Goal: Transaction & Acquisition: Obtain resource

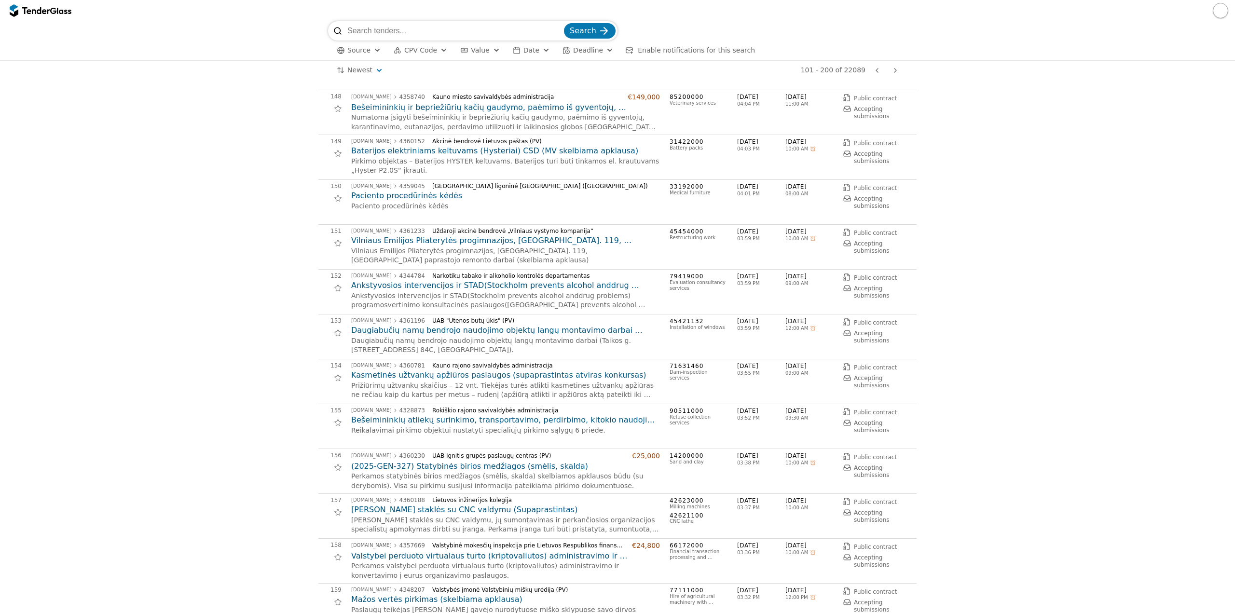
scroll to position [1980, 0]
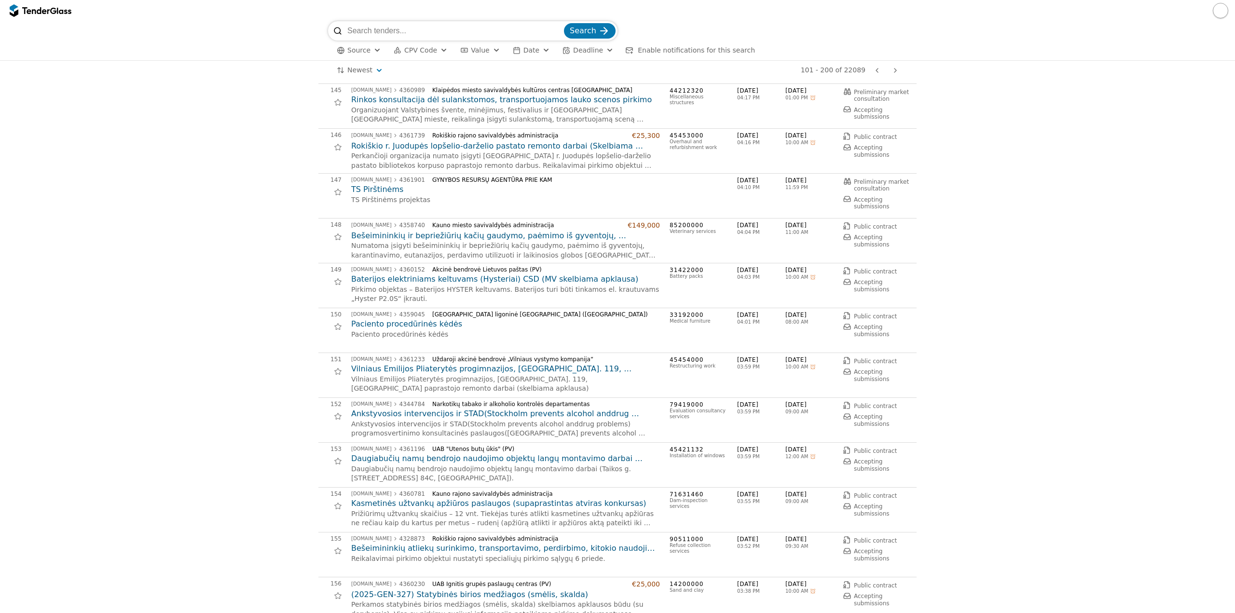
click at [432, 56] on div "Source CPV Code Type Buyer Value Date Deadline Enable notifications for this se…" at bounding box center [617, 51] width 579 height 20
click at [432, 53] on button "CPV Code" at bounding box center [421, 50] width 62 height 12
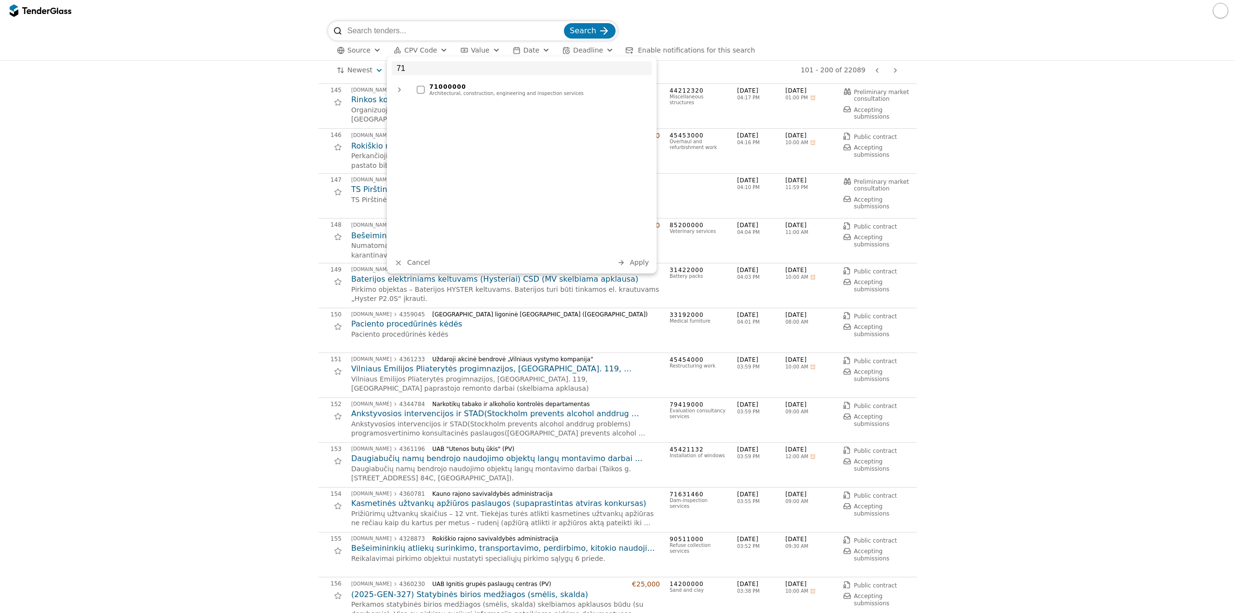
type input "71"
click at [492, 96] on div "Architectural, construction, engineering and inspection services" at bounding box center [538, 94] width 218 height 6
click at [642, 262] on span "Apply" at bounding box center [639, 263] width 19 height 8
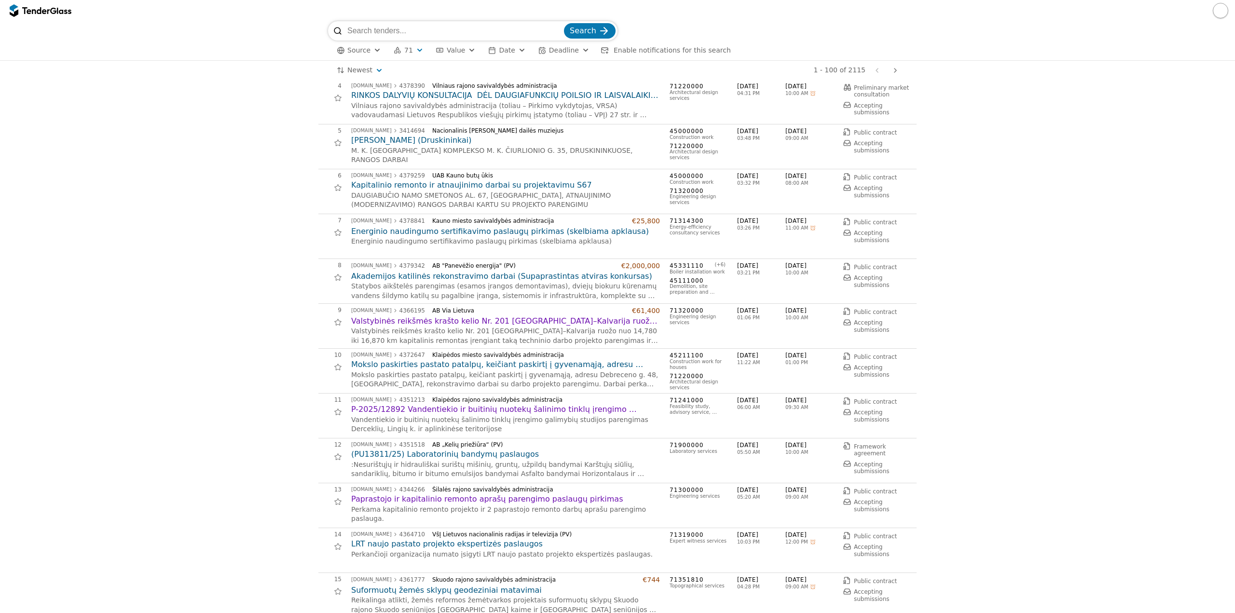
scroll to position [193, 0]
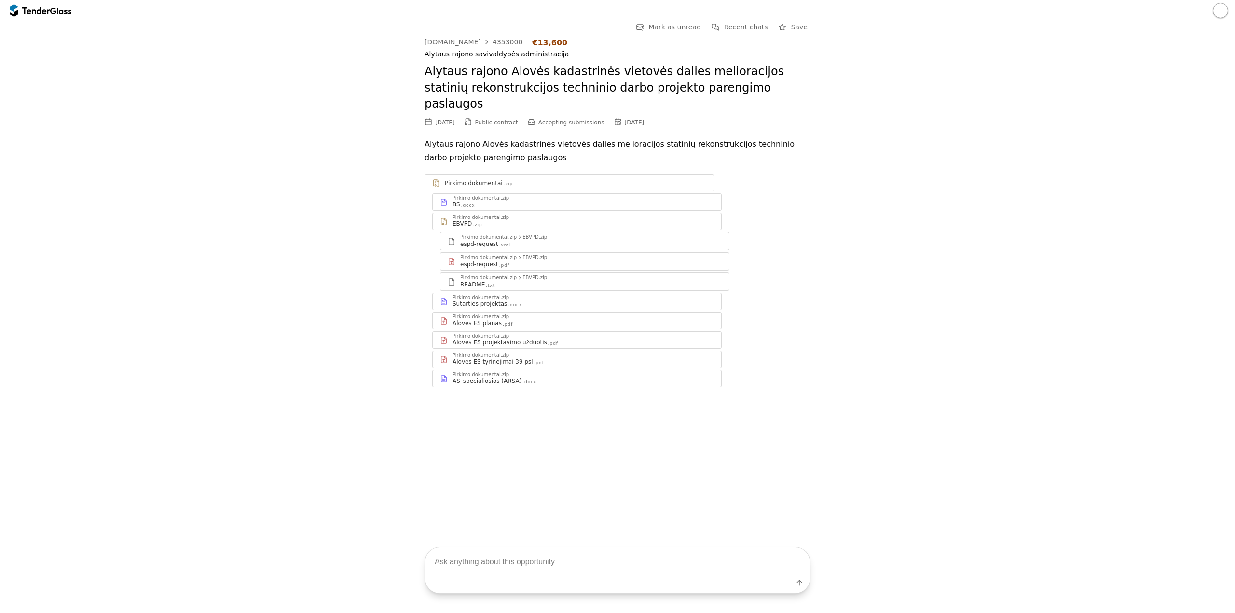
click at [491, 179] on div at bounding box center [575, 179] width 261 height 0
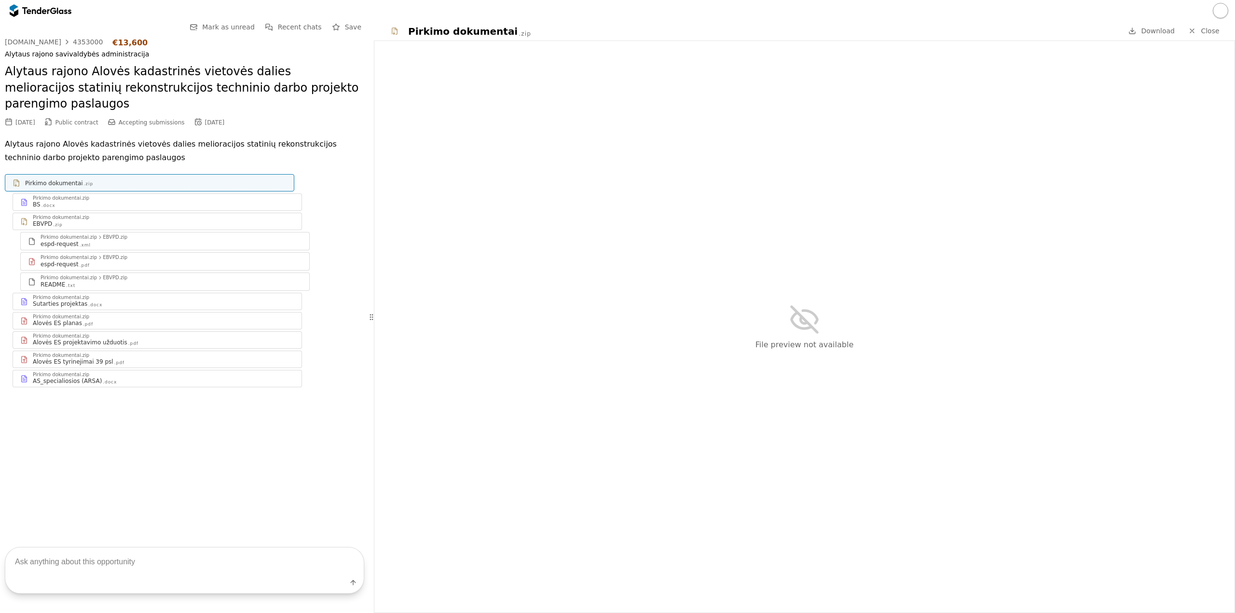
click at [78, 201] on div "BS .docx" at bounding box center [163, 205] width 261 height 8
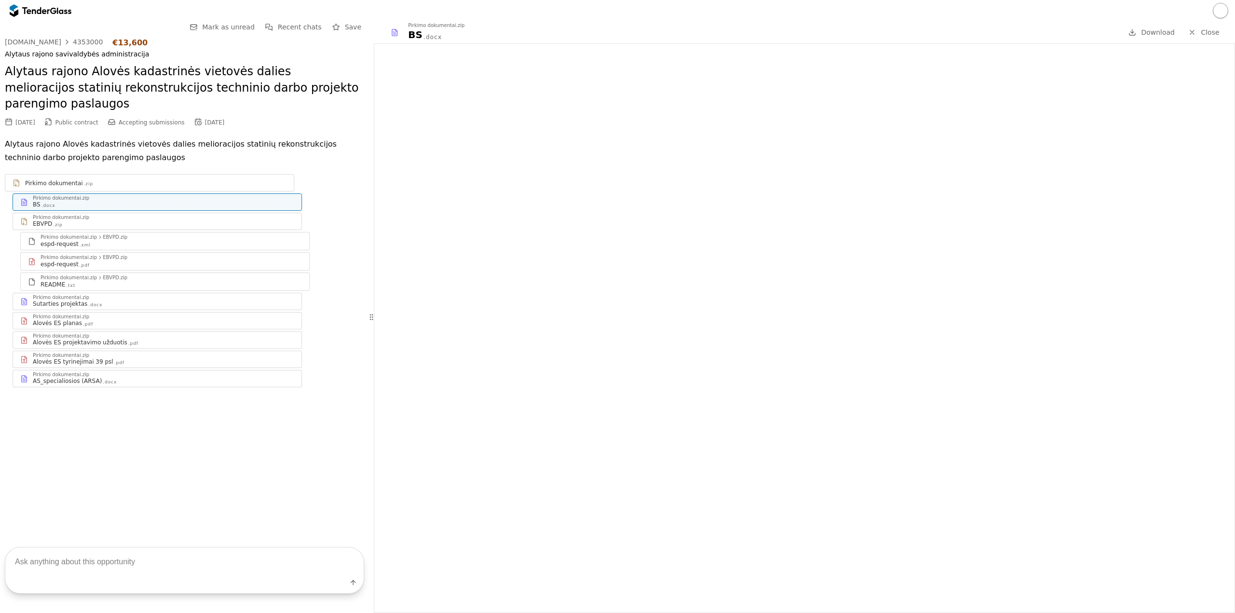
click at [132, 372] on div "Pirkimo dokumentai.zip" at bounding box center [163, 374] width 261 height 5
